Goal: Task Accomplishment & Management: Use online tool/utility

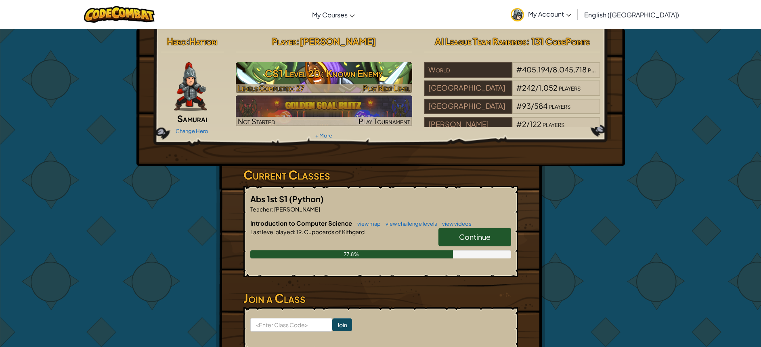
click at [294, 74] on h3 "CS1 Level 20: Known Enemy" at bounding box center [324, 73] width 177 height 18
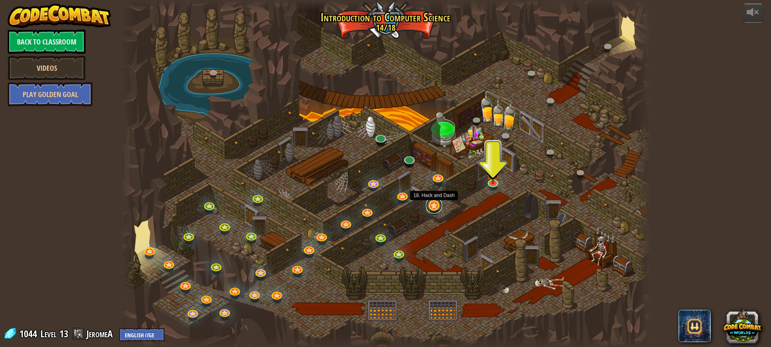
click at [431, 204] on link at bounding box center [434, 205] width 16 height 16
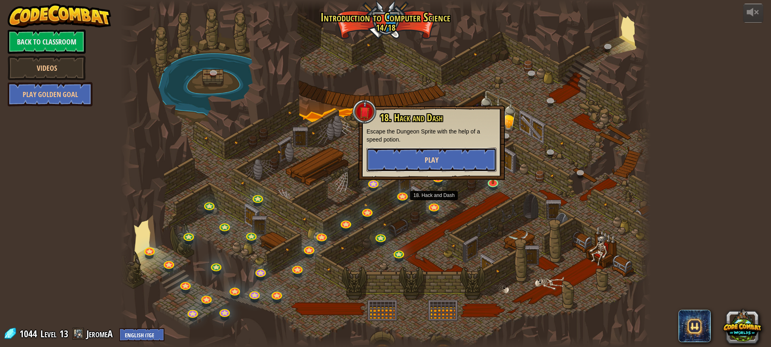
click at [418, 160] on button "Play" at bounding box center [431, 159] width 130 height 24
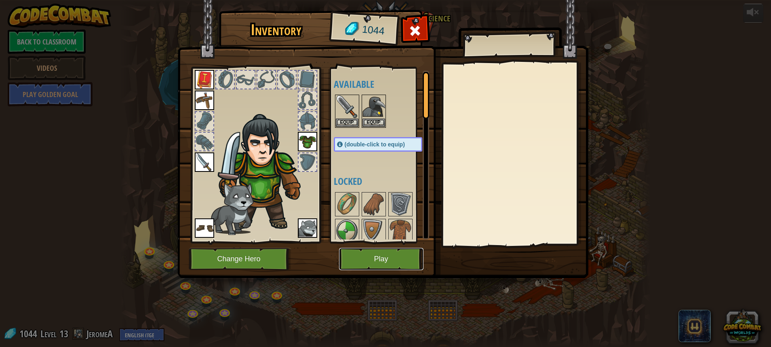
click at [378, 260] on button "Play" at bounding box center [381, 259] width 84 height 22
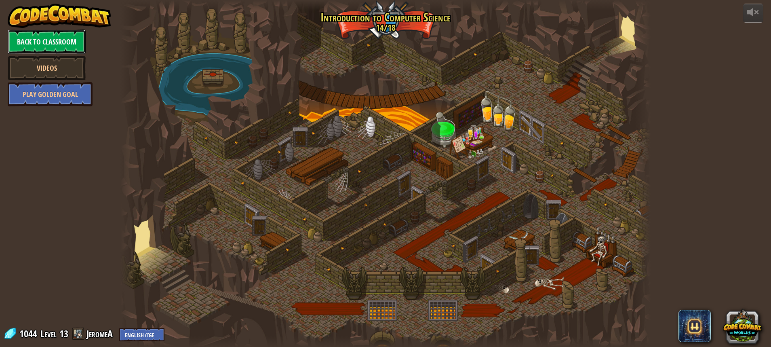
click at [27, 40] on link "Back to Classroom" at bounding box center [47, 41] width 78 height 24
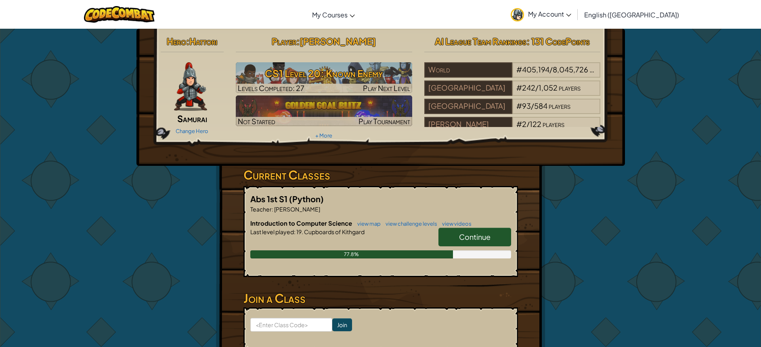
click at [572, 15] on span "My Account" at bounding box center [549, 14] width 43 height 8
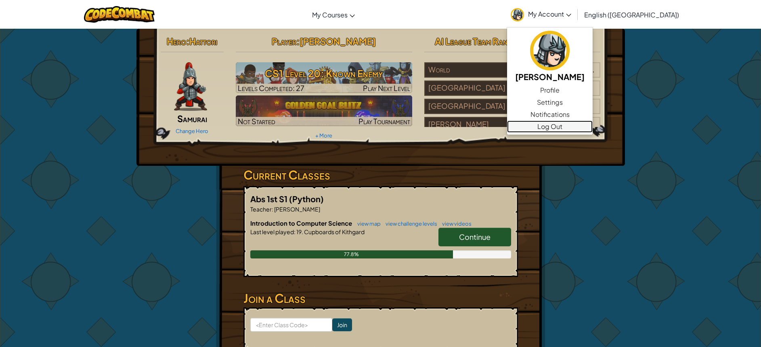
click at [593, 126] on link "Log Out" at bounding box center [550, 126] width 86 height 12
